Goal: Transaction & Acquisition: Purchase product/service

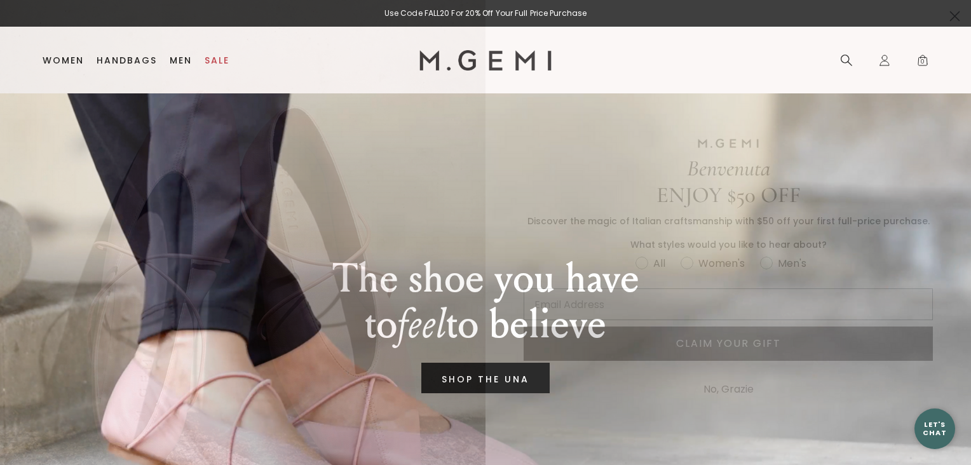
click at [944, 10] on circle "Close dialog" at bounding box center [954, 16] width 21 height 21
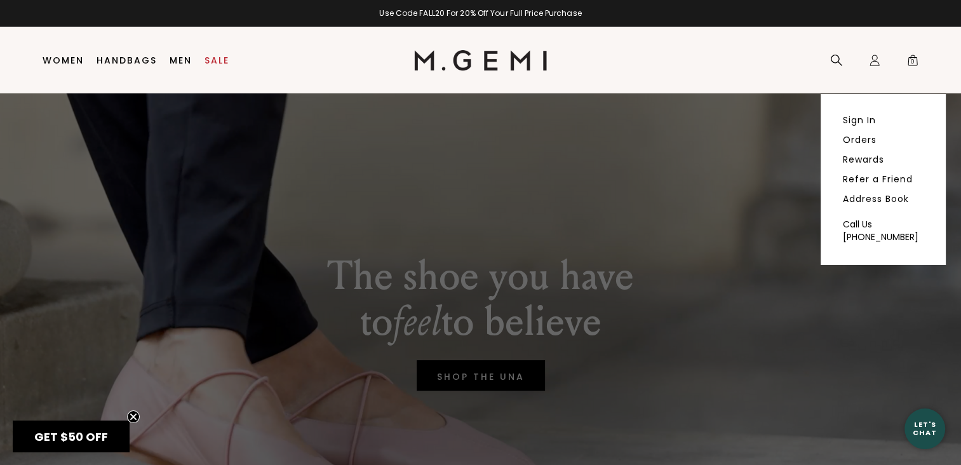
click at [853, 119] on link "Sign In" at bounding box center [859, 119] width 33 height 11
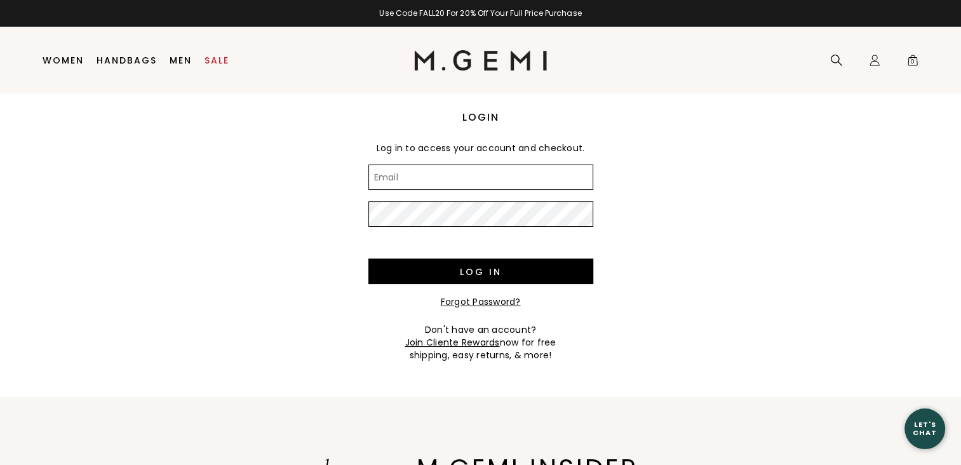
click at [404, 178] on input "Email" at bounding box center [480, 177] width 225 height 25
type input "eheller@bruntworkwear.com"
click at [461, 269] on input "Log in" at bounding box center [480, 271] width 225 height 25
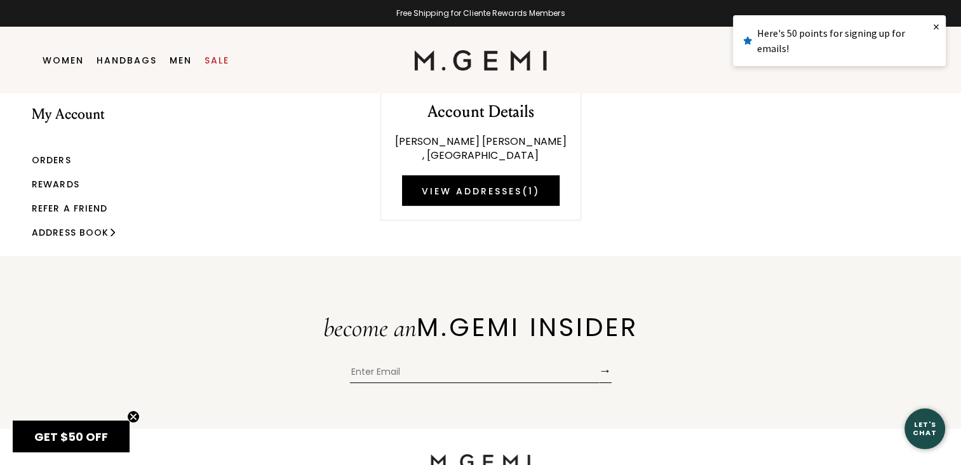
scroll to position [34, 0]
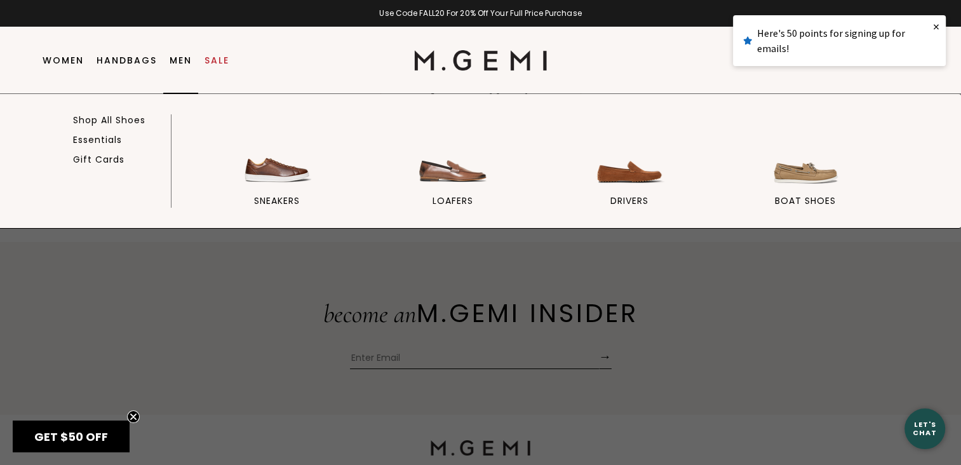
click at [175, 60] on link "Men" at bounding box center [181, 60] width 22 height 10
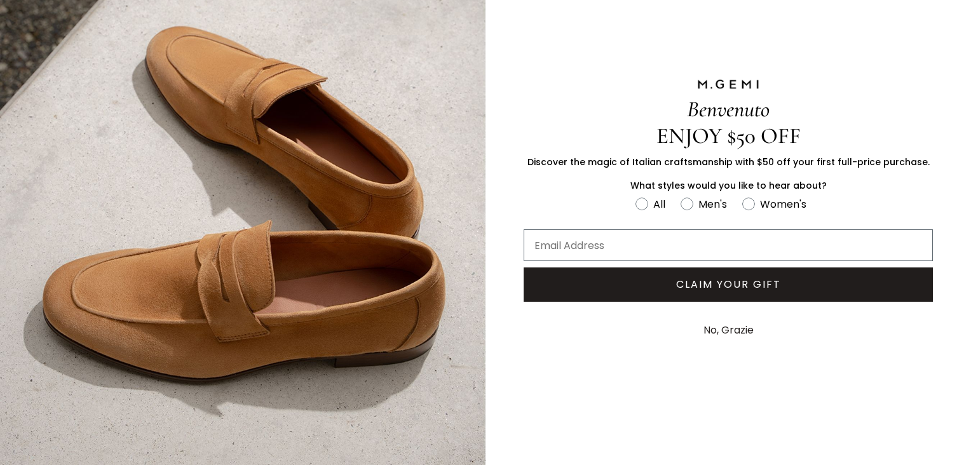
scroll to position [69, 0]
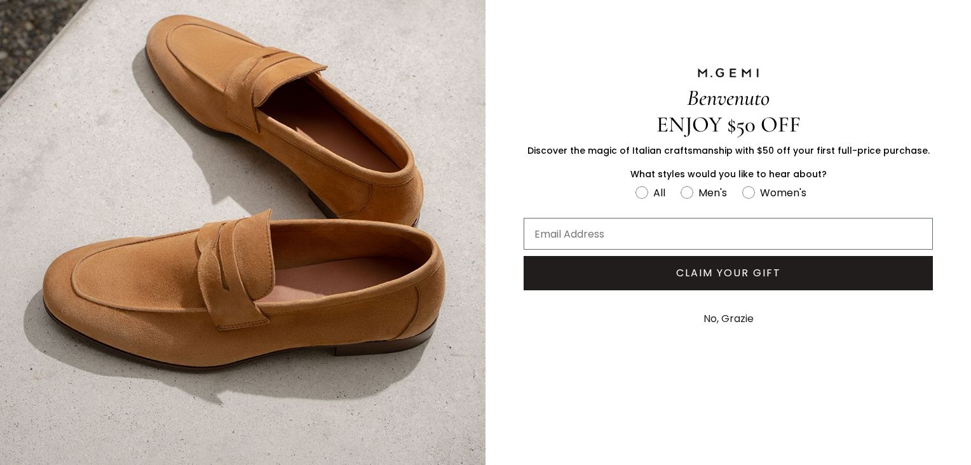
click at [723, 318] on button "No, Grazie" at bounding box center [728, 319] width 63 height 32
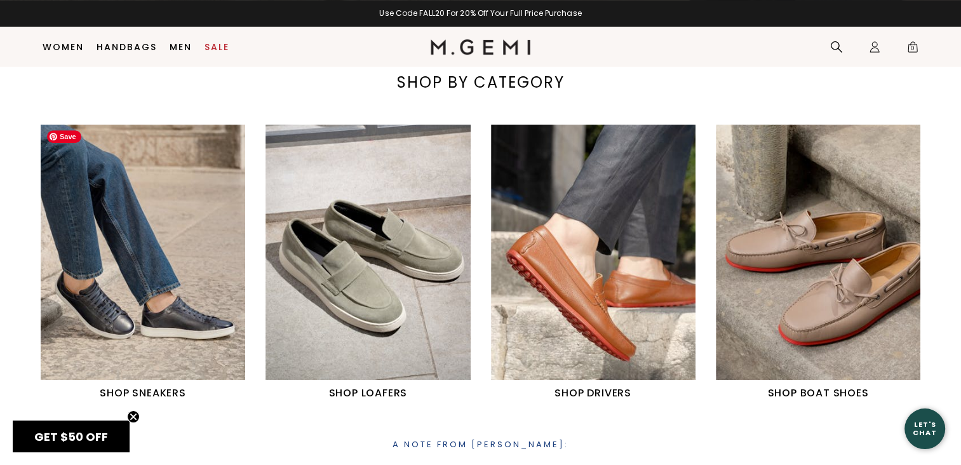
scroll to position [654, 0]
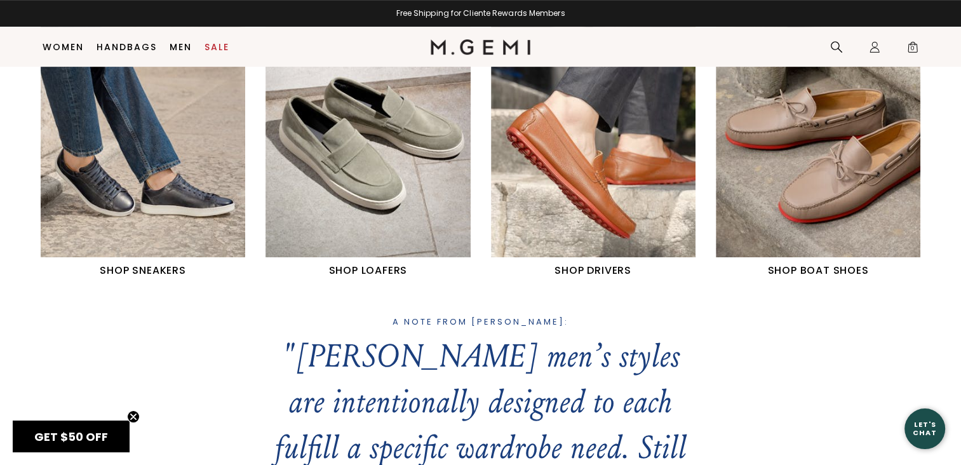
click at [140, 267] on h1 "SHOP SNEAKERS" at bounding box center [143, 270] width 205 height 15
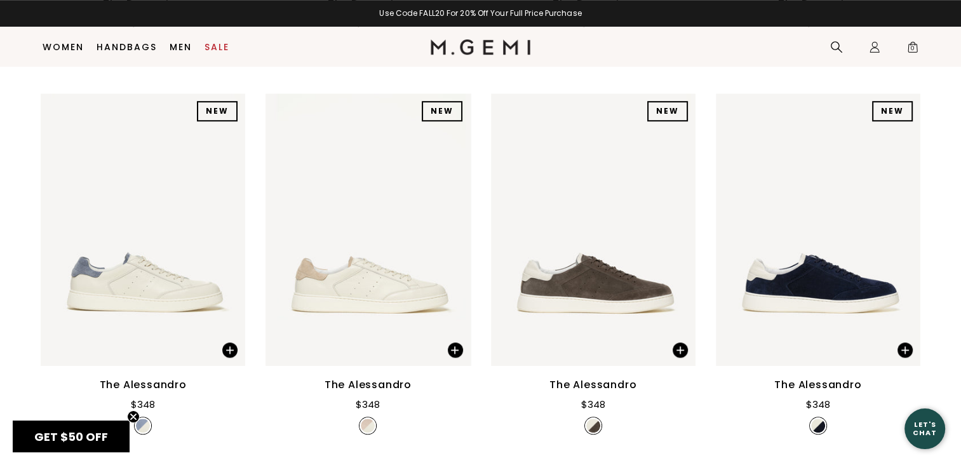
click at [230, 347] on span at bounding box center [229, 349] width 15 height 15
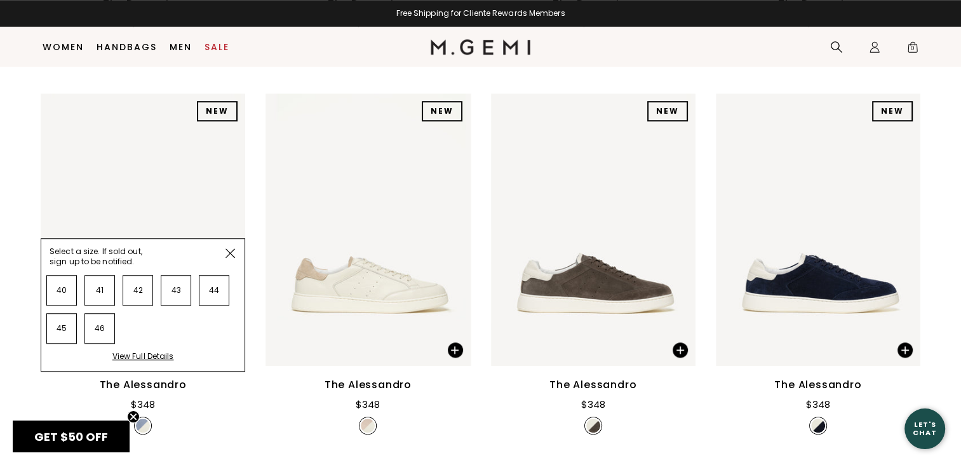
click at [137, 290] on li "42" at bounding box center [138, 290] width 30 height 30
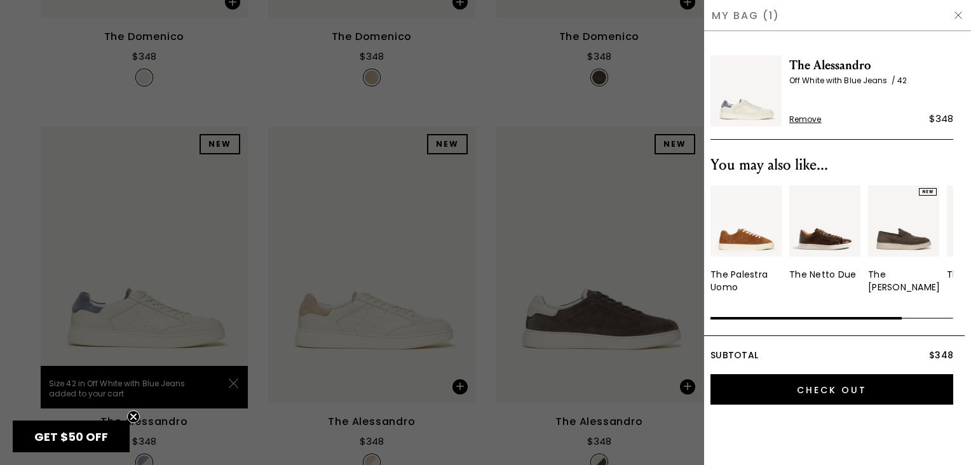
click at [130, 417] on circle "Close teaser" at bounding box center [134, 417] width 12 height 12
click at [867, 391] on input "Check Out" at bounding box center [831, 389] width 243 height 30
